Goal: Information Seeking & Learning: Learn about a topic

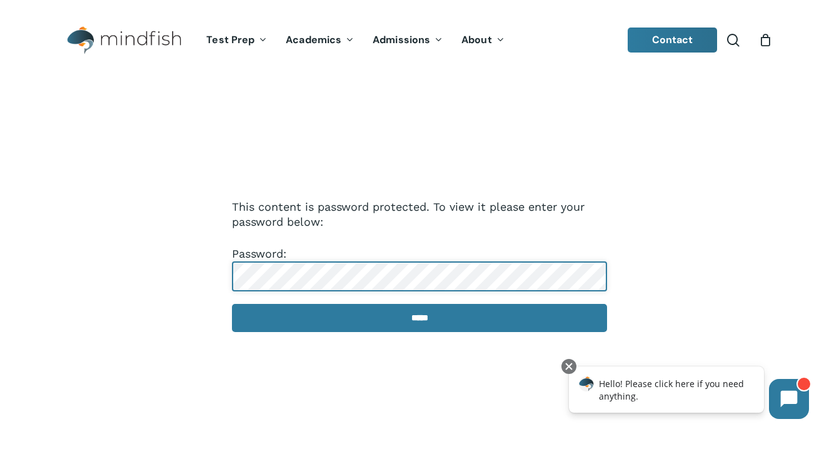
click at [232, 304] on input "*****" at bounding box center [419, 318] width 375 height 28
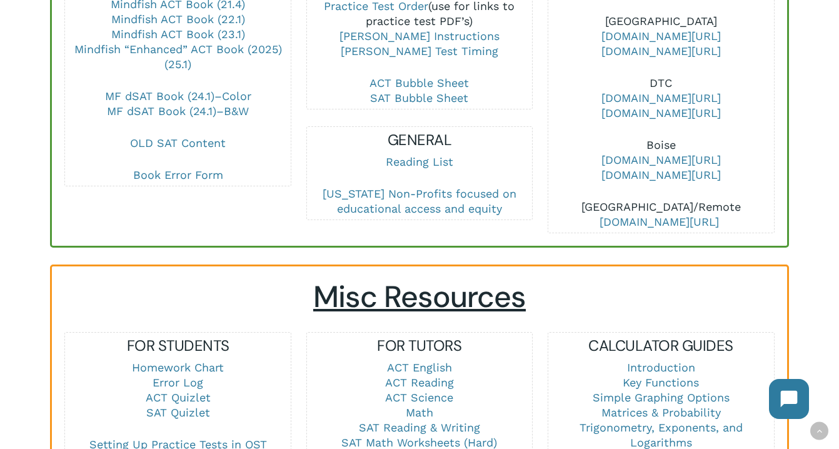
scroll to position [706, 0]
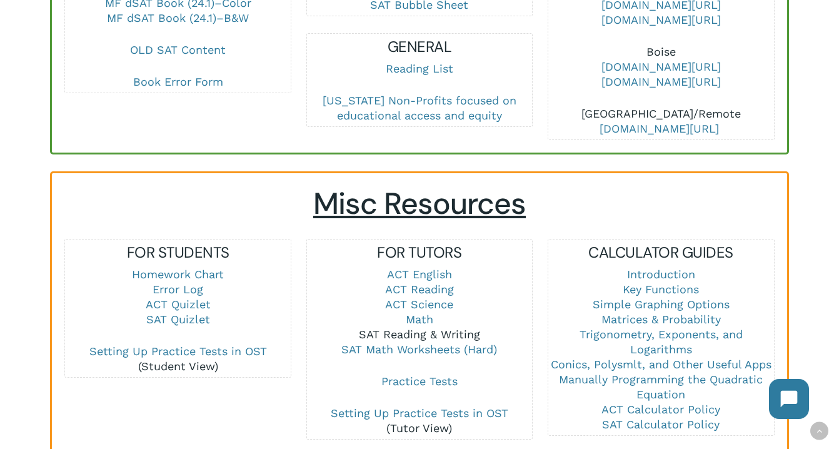
click at [424, 335] on link "SAT Reading & Writing" at bounding box center [419, 334] width 121 height 13
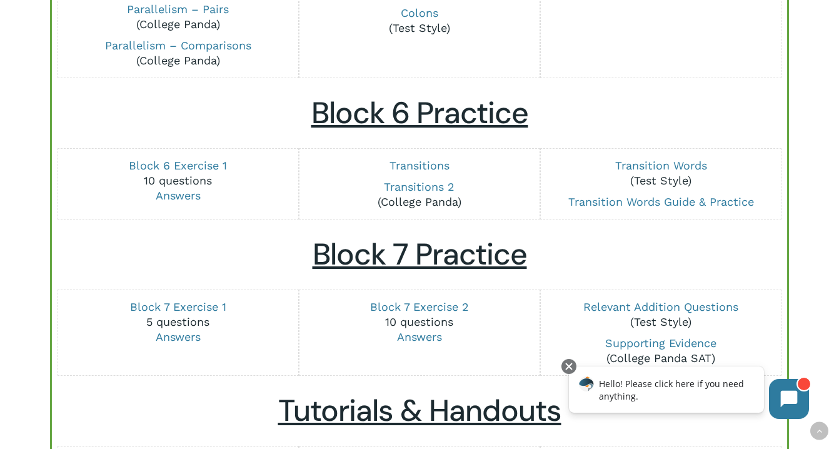
scroll to position [1470, 0]
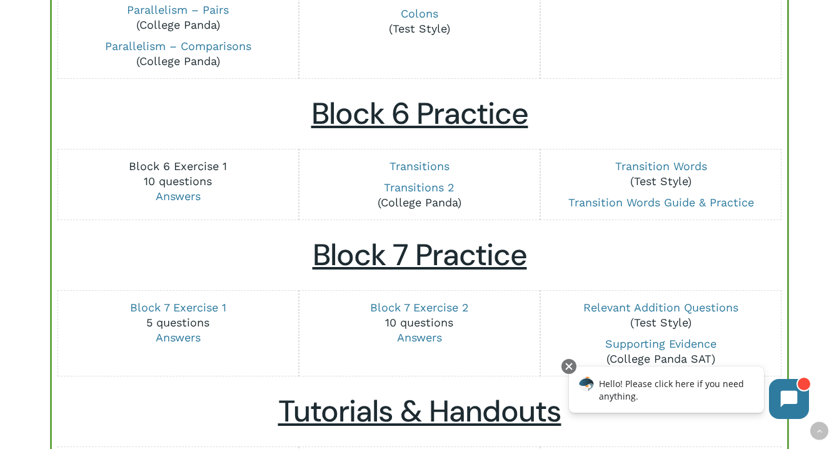
click at [205, 163] on link "Block 6 Exercise 1" at bounding box center [178, 165] width 98 height 13
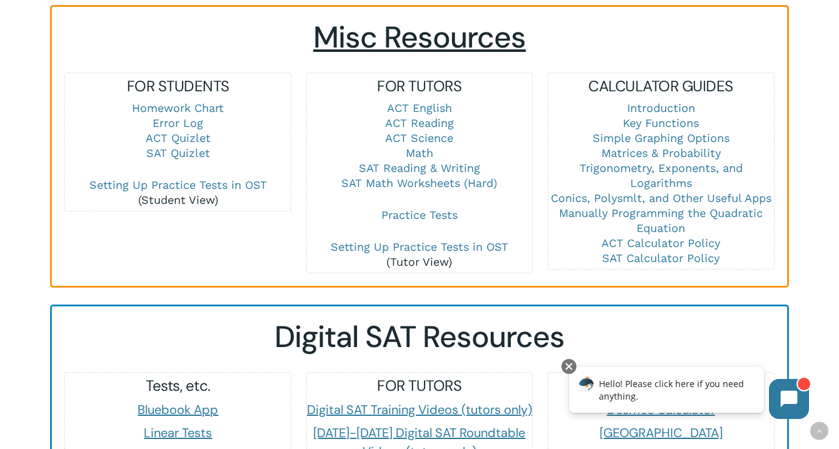
scroll to position [874, 0]
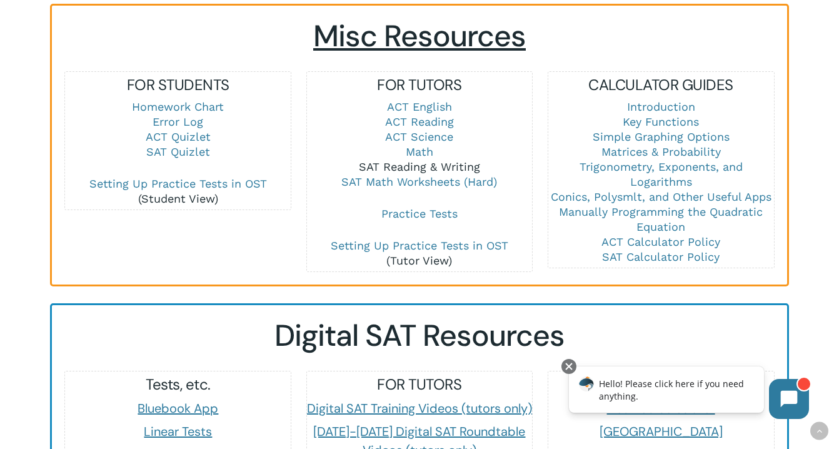
click at [438, 167] on link "SAT Reading & Writing" at bounding box center [419, 166] width 121 height 13
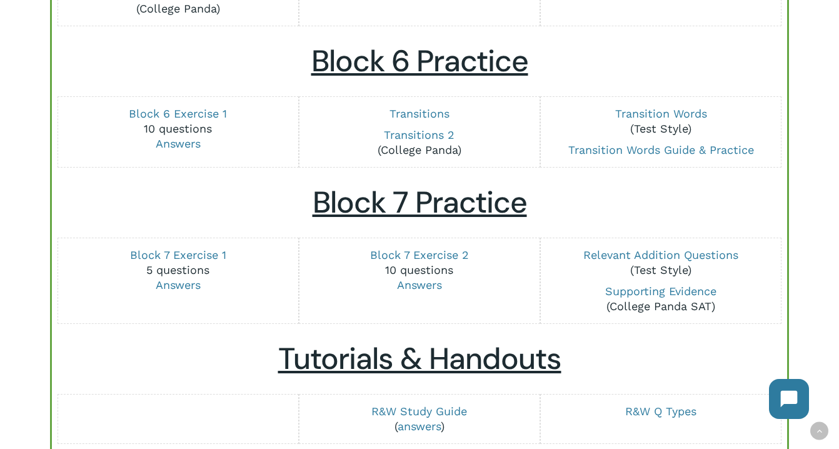
scroll to position [1524, 0]
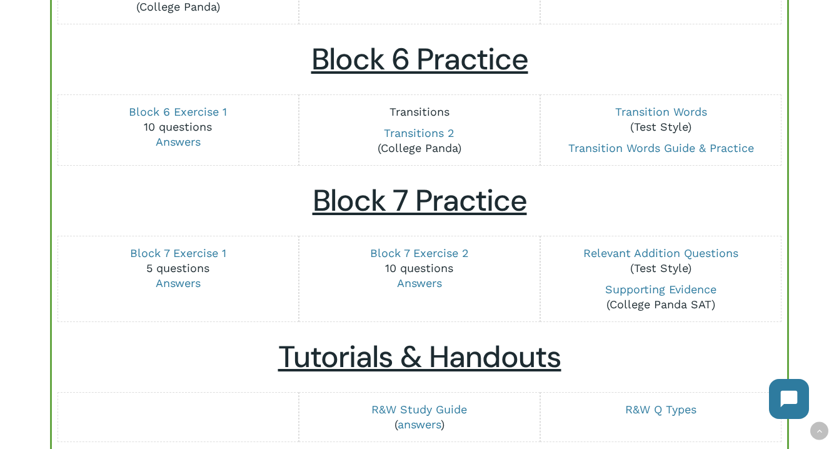
click at [426, 113] on link "Transitions" at bounding box center [420, 111] width 60 height 13
click at [429, 131] on link "Transitions 2" at bounding box center [419, 132] width 71 height 13
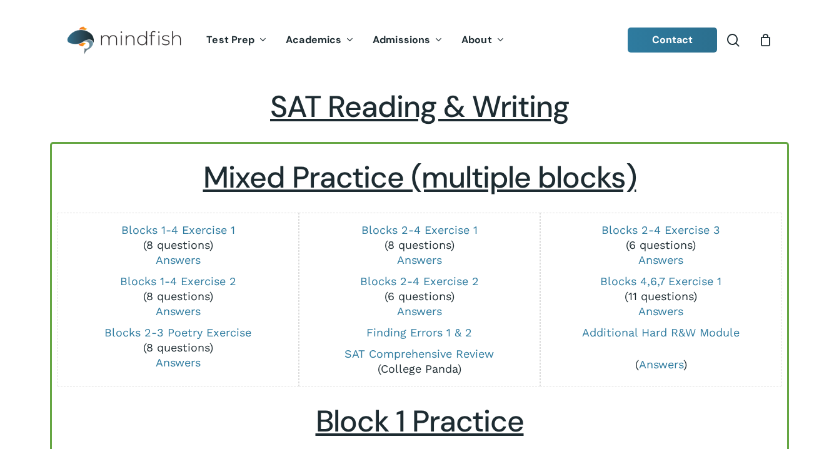
scroll to position [1524, 0]
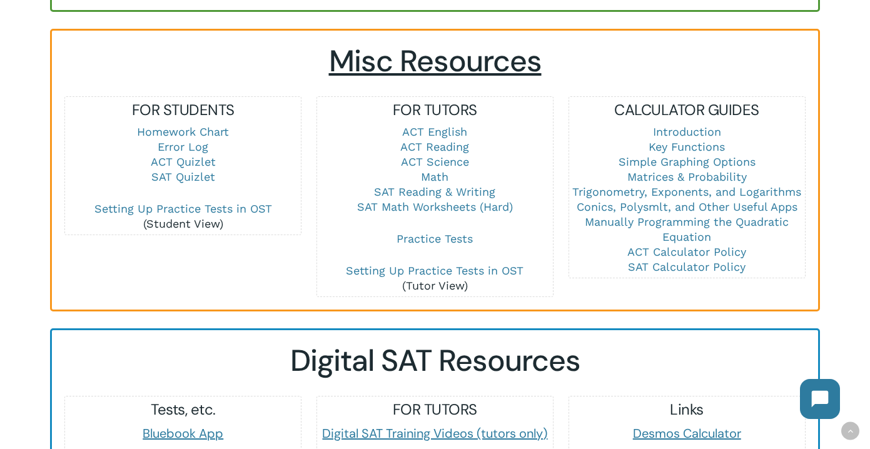
scroll to position [853, 0]
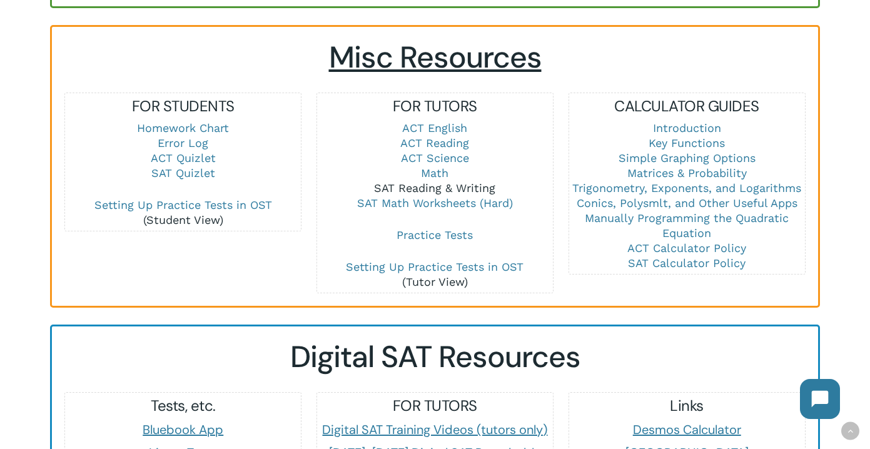
click at [420, 181] on link "SAT Reading & Writing" at bounding box center [434, 187] width 121 height 13
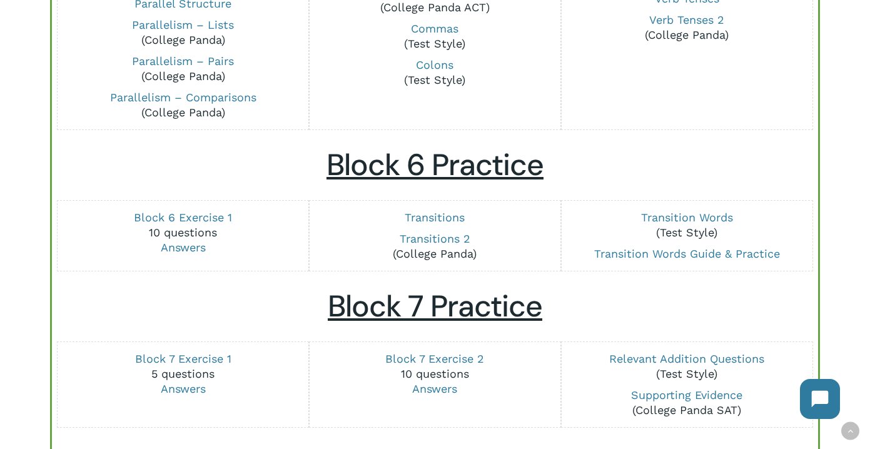
scroll to position [1420, 0]
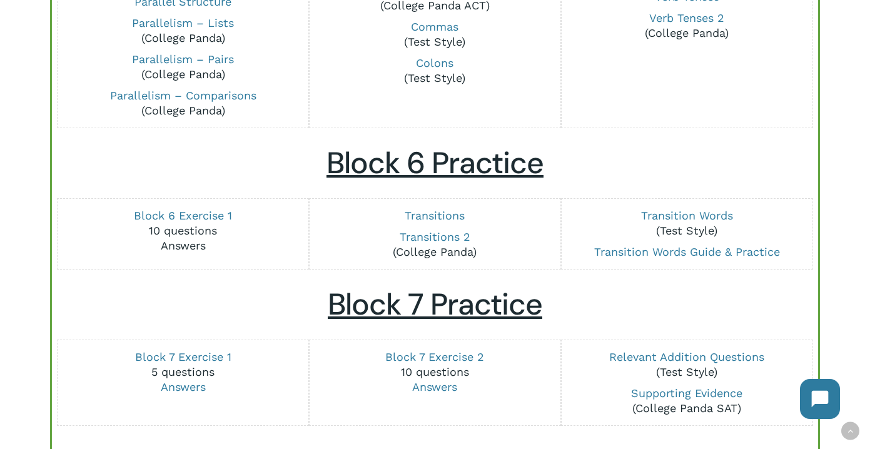
click at [180, 246] on link "Answers" at bounding box center [183, 245] width 45 height 13
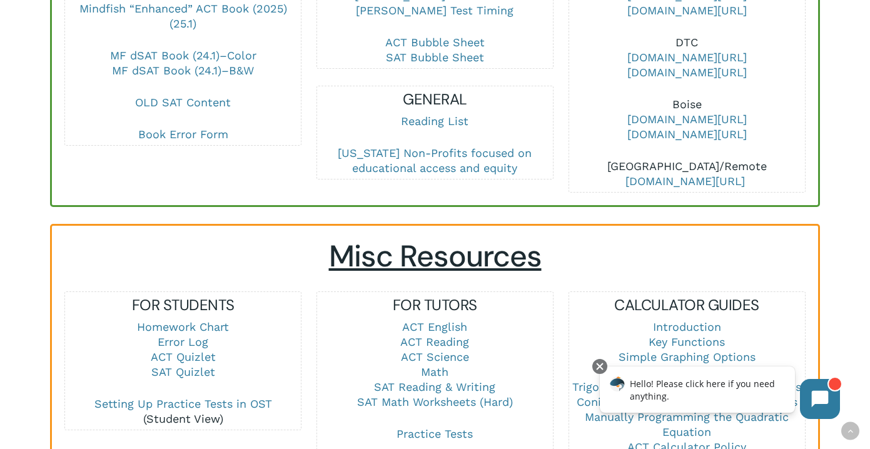
scroll to position [664, 0]
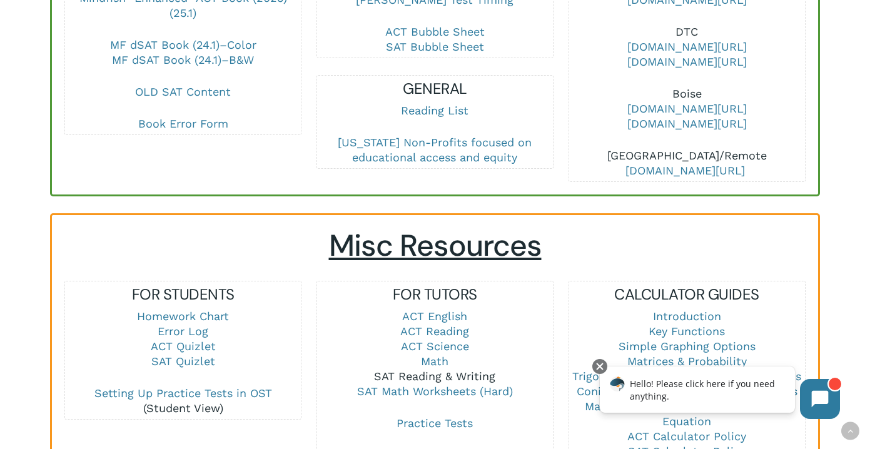
click at [450, 370] on link "SAT Reading & Writing" at bounding box center [434, 376] width 121 height 13
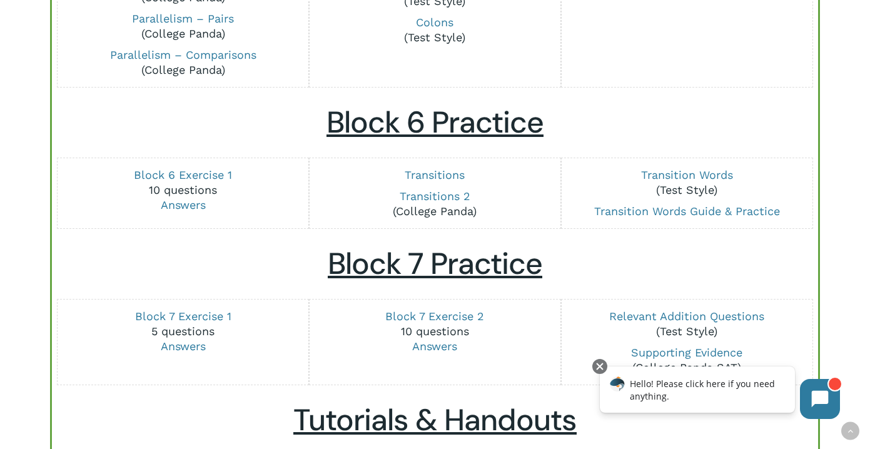
scroll to position [1459, 0]
